Goal: Task Accomplishment & Management: Manage account settings

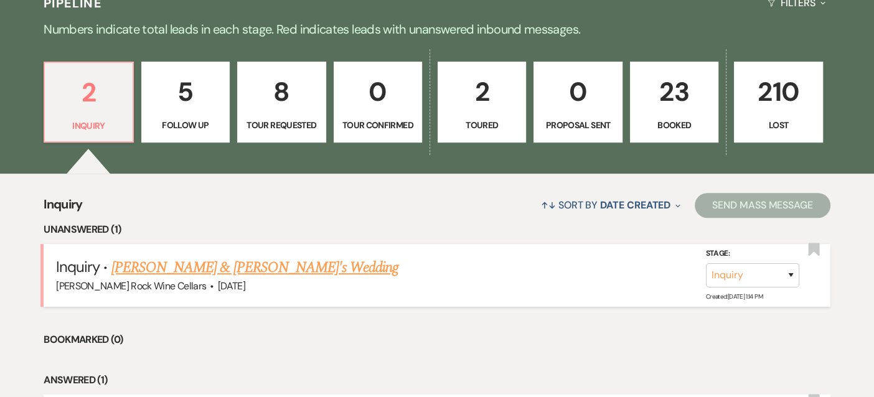
click at [264, 267] on link "[PERSON_NAME] & [PERSON_NAME]'s Wedding" at bounding box center [255, 268] width 288 height 22
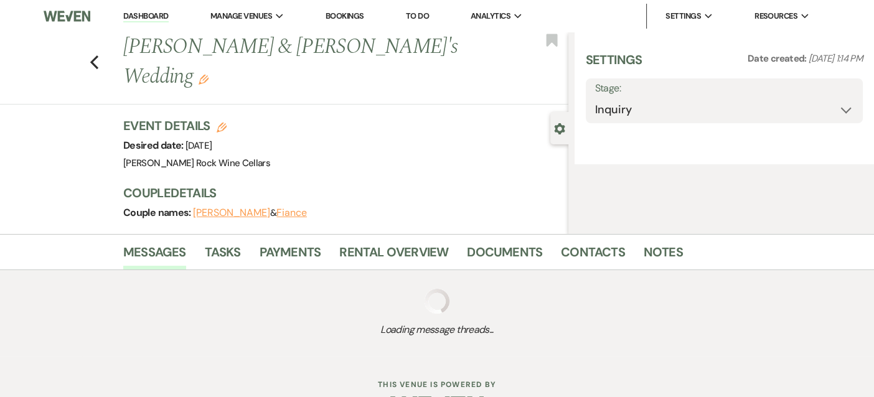
select select "5"
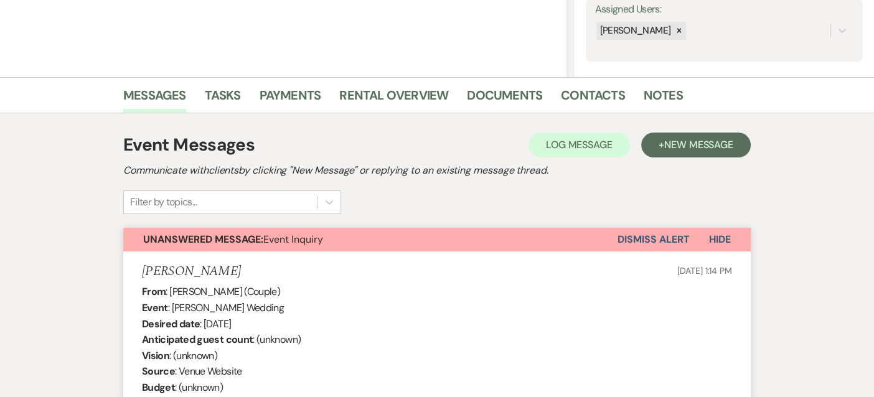
scroll to position [232, 0]
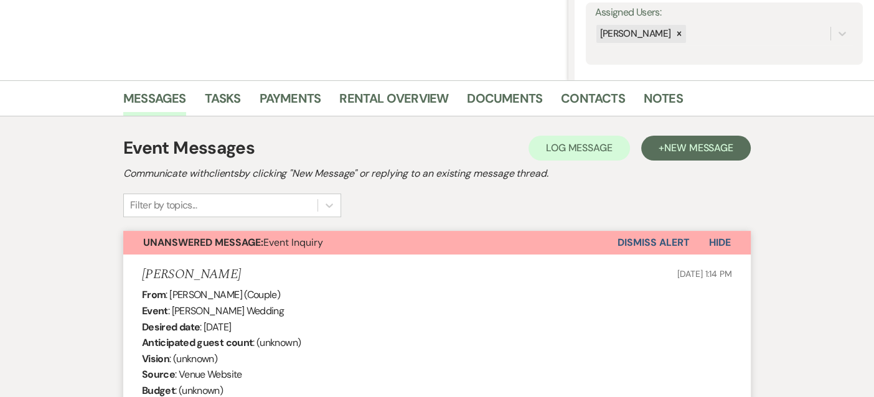
click at [596, 293] on div "From : [PERSON_NAME] (Couple) Event : [PERSON_NAME] Wedding Desired date : [DAT…" at bounding box center [437, 382] width 590 height 191
click at [663, 237] on button "Dismiss Alert" at bounding box center [654, 243] width 72 height 24
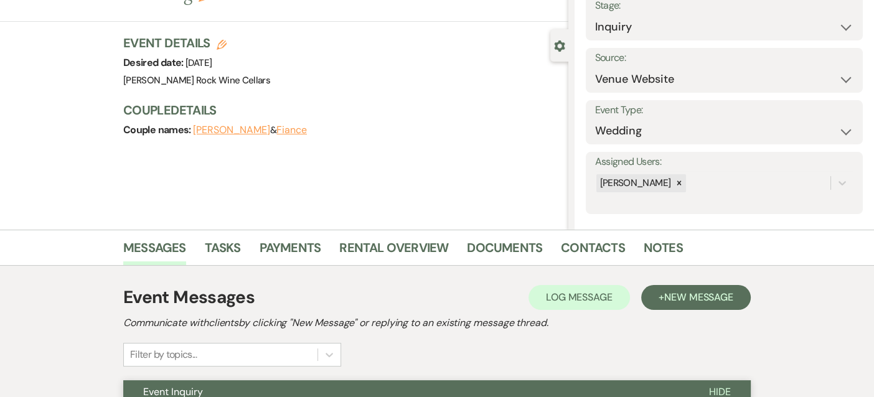
scroll to position [0, 0]
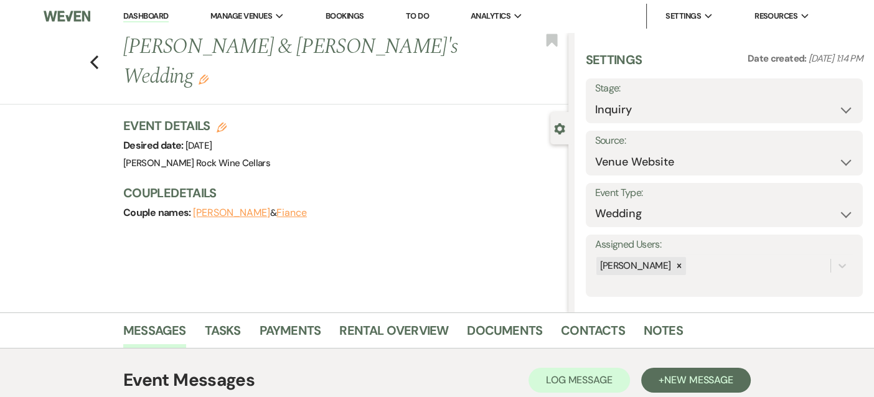
click at [86, 65] on div "Previous Brooke Hockeborn & Fiance's Wedding Edit Bookmark" at bounding box center [281, 68] width 575 height 72
click at [95, 55] on icon "Previous" at bounding box center [94, 62] width 9 height 15
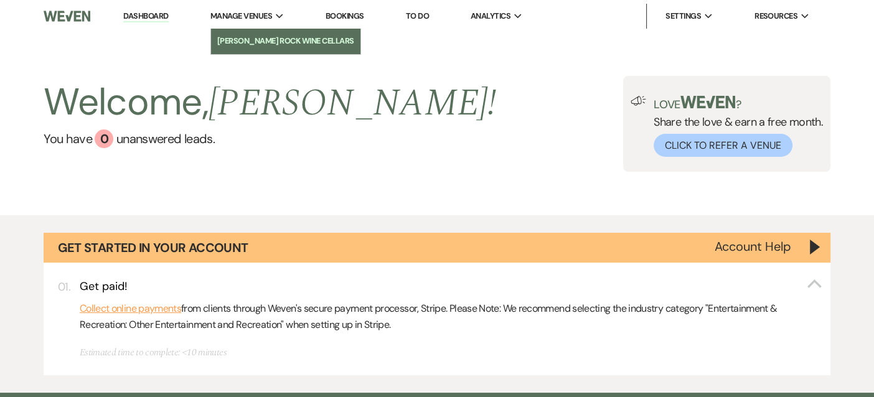
click at [248, 36] on li "[PERSON_NAME] Rock Wine Cellars" at bounding box center [285, 41] width 137 height 12
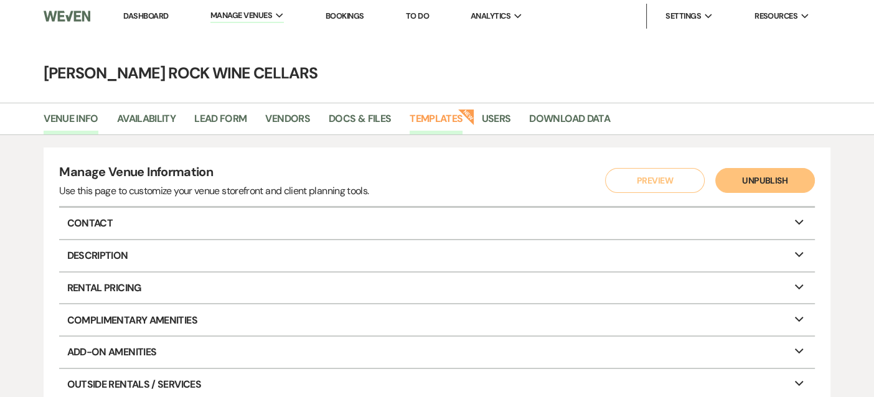
click at [445, 113] on link "Templates" at bounding box center [436, 123] width 53 height 24
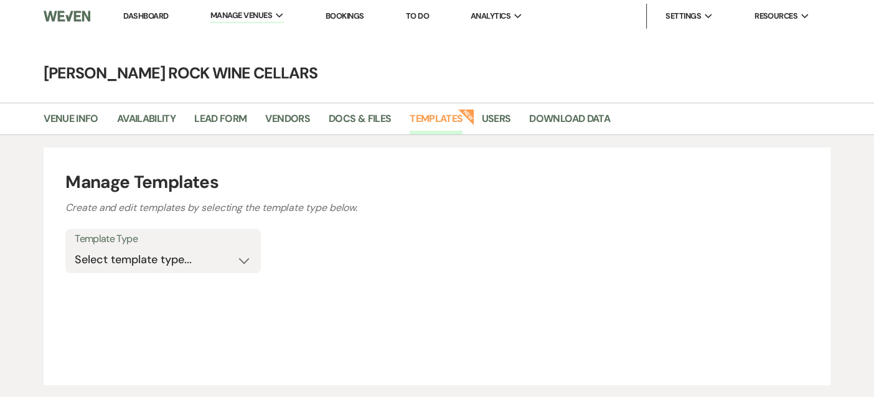
click at [443, 118] on link "Templates" at bounding box center [436, 123] width 53 height 24
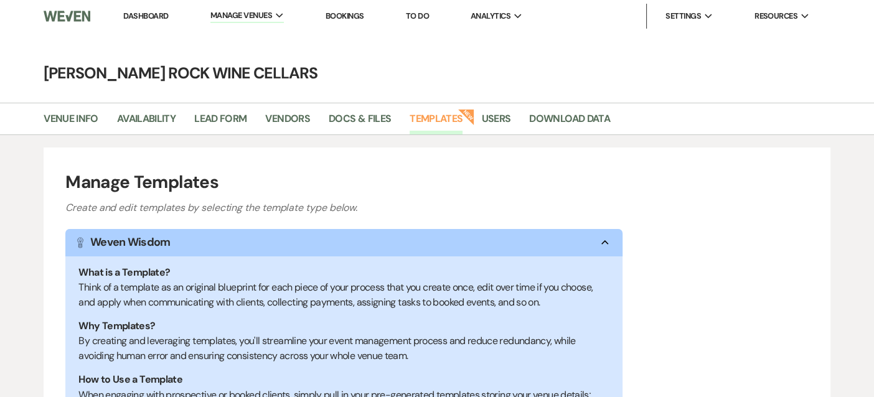
click at [443, 118] on link "Templates" at bounding box center [436, 123] width 53 height 24
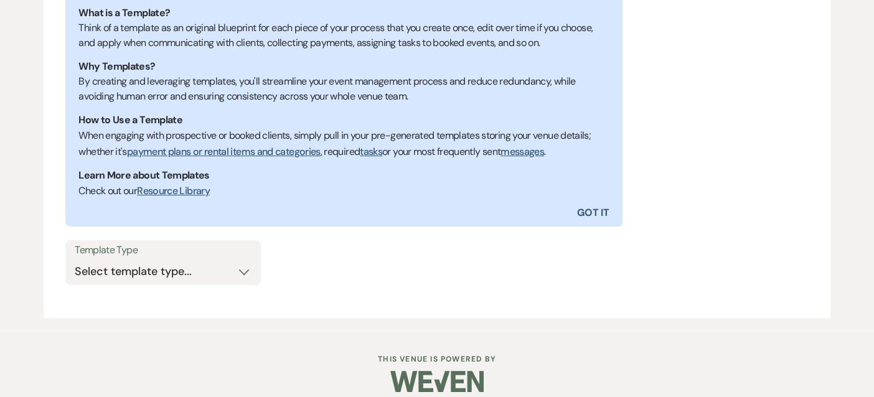
scroll to position [272, 0]
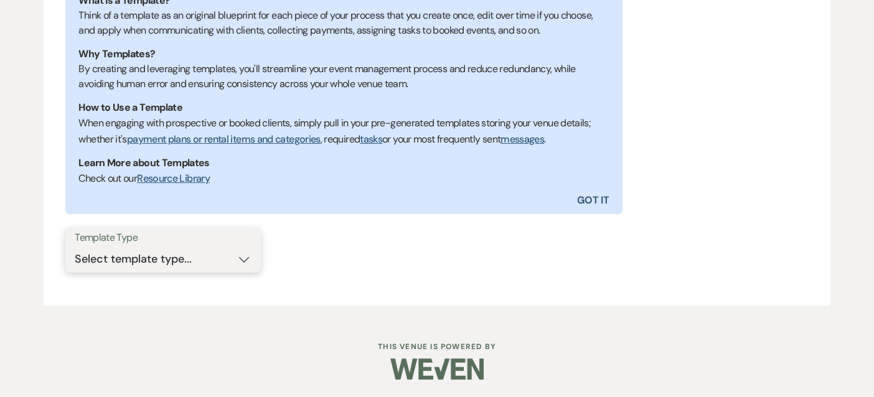
click at [241, 256] on select "Select template type... Task List Message Templates Payment Plan Inventory Item…" at bounding box center [163, 259] width 177 height 24
click at [171, 263] on select "Select template type... Task List Message Templates Payment Plan Inventory Item…" at bounding box center [163, 259] width 177 height 24
select select "Message Templates"
click at [75, 247] on select "Select template type... Task List Message Templates Payment Plan Inventory Item…" at bounding box center [163, 259] width 177 height 24
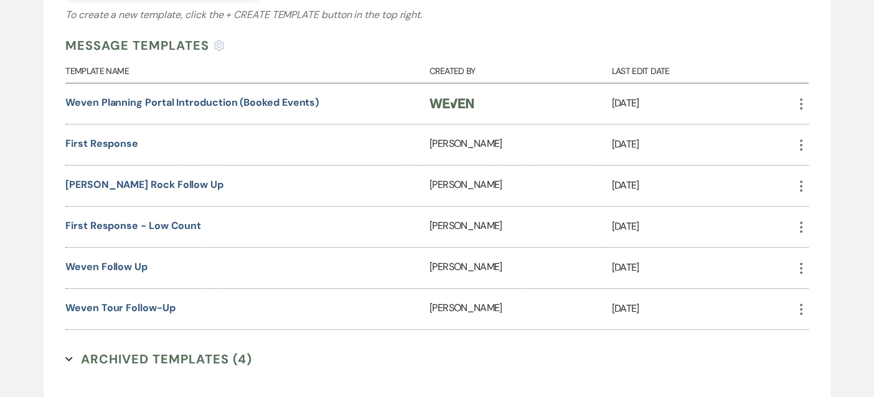
scroll to position [547, 0]
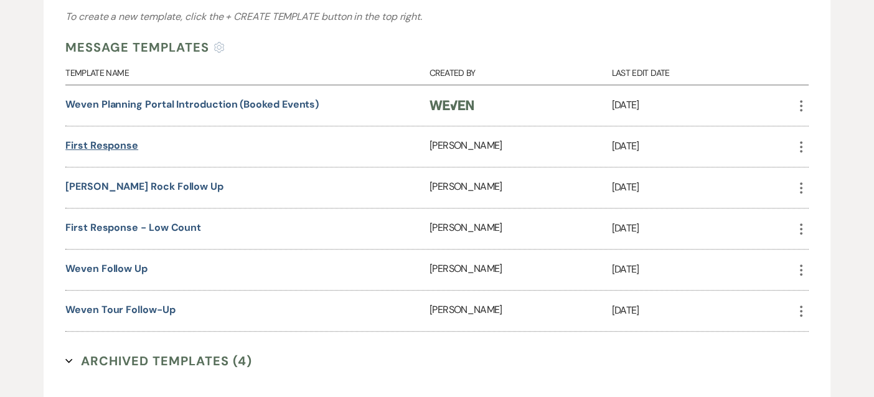
click at [124, 148] on link "First Response" at bounding box center [101, 145] width 73 height 13
click at [101, 272] on link "Weven follow up" at bounding box center [106, 268] width 82 height 13
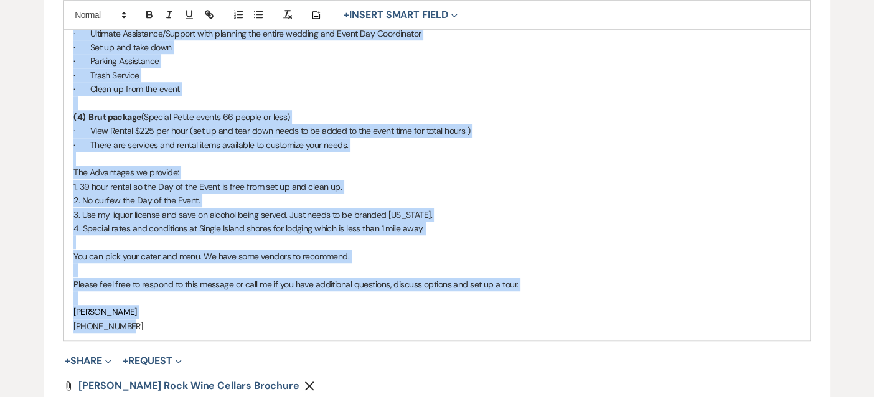
scroll to position [1032, 0]
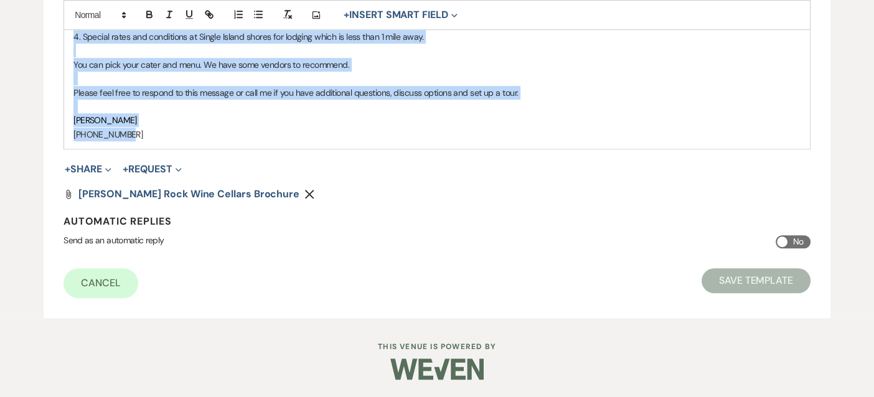
drag, startPoint x: 74, startPoint y: 174, endPoint x: 504, endPoint y: 329, distance: 457.3
copy div "Lo Ipsumd sit amet consecte ad Elits Doei Temp Incidid. Utla etdo ma aliquaeni!…"
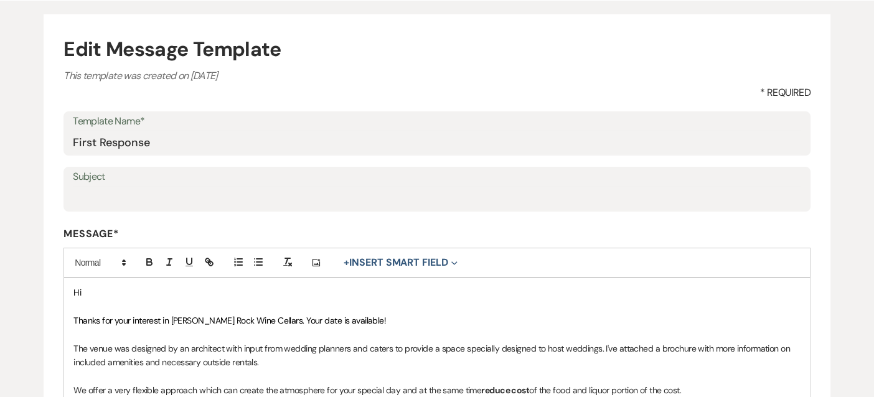
scroll to position [44, 0]
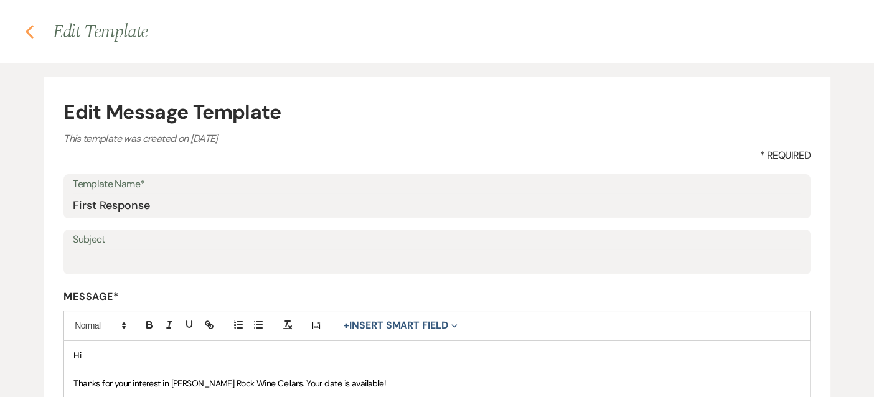
click at [30, 29] on use "button" at bounding box center [30, 32] width 8 height 14
